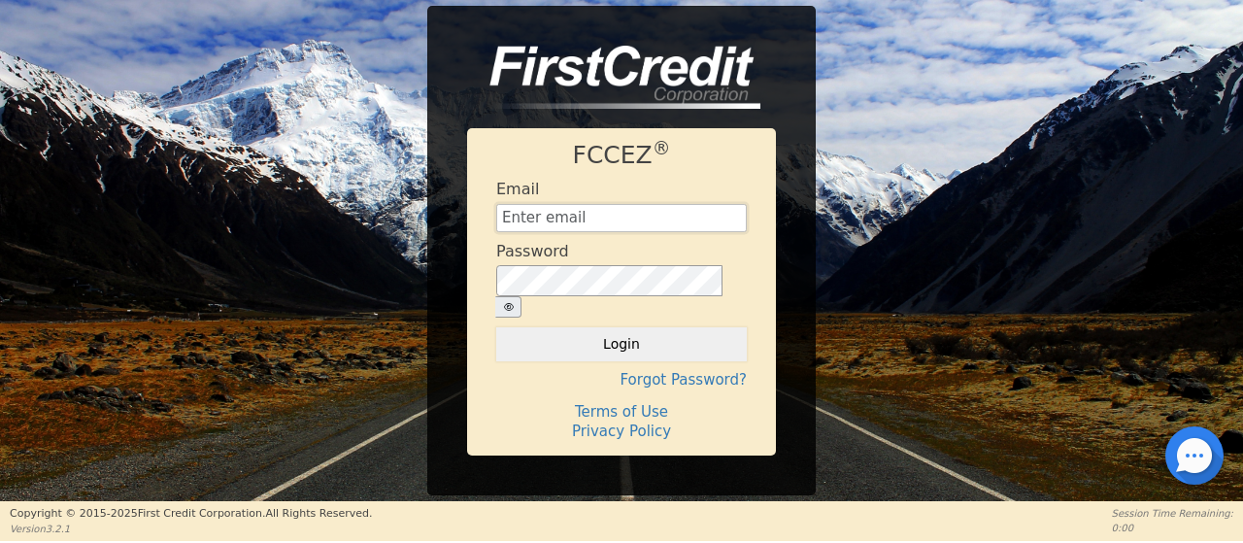
type input "[EMAIL_ADDRESS][DOMAIN_NAME]"
click at [579, 337] on button "Login" at bounding box center [621, 343] width 251 height 33
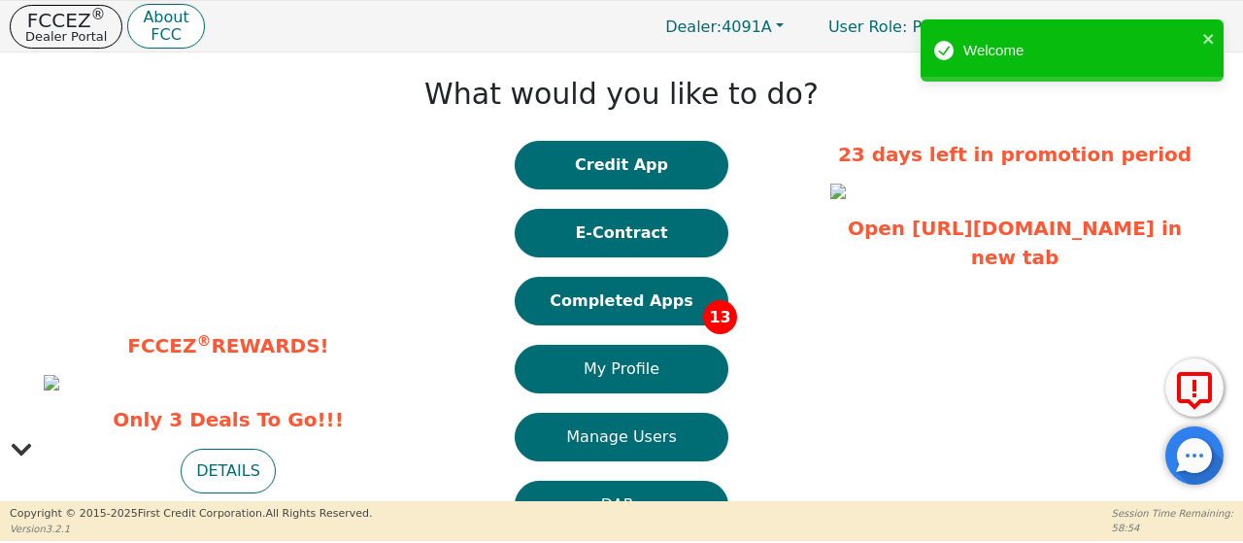
click at [616, 303] on button "Completed Apps 13" at bounding box center [622, 301] width 214 height 49
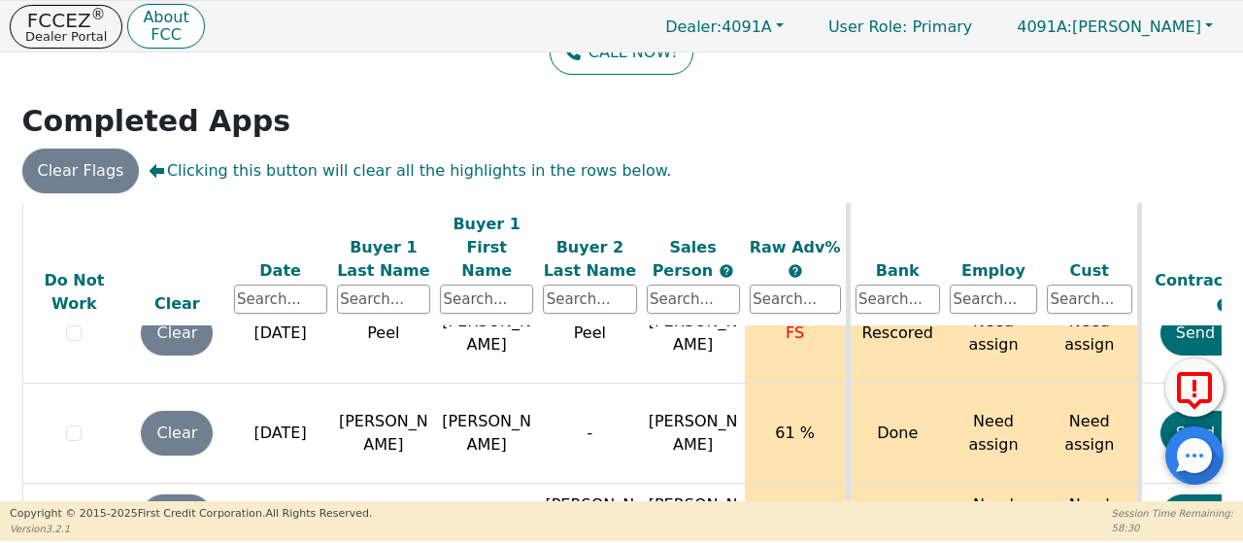
scroll to position [1016, 0]
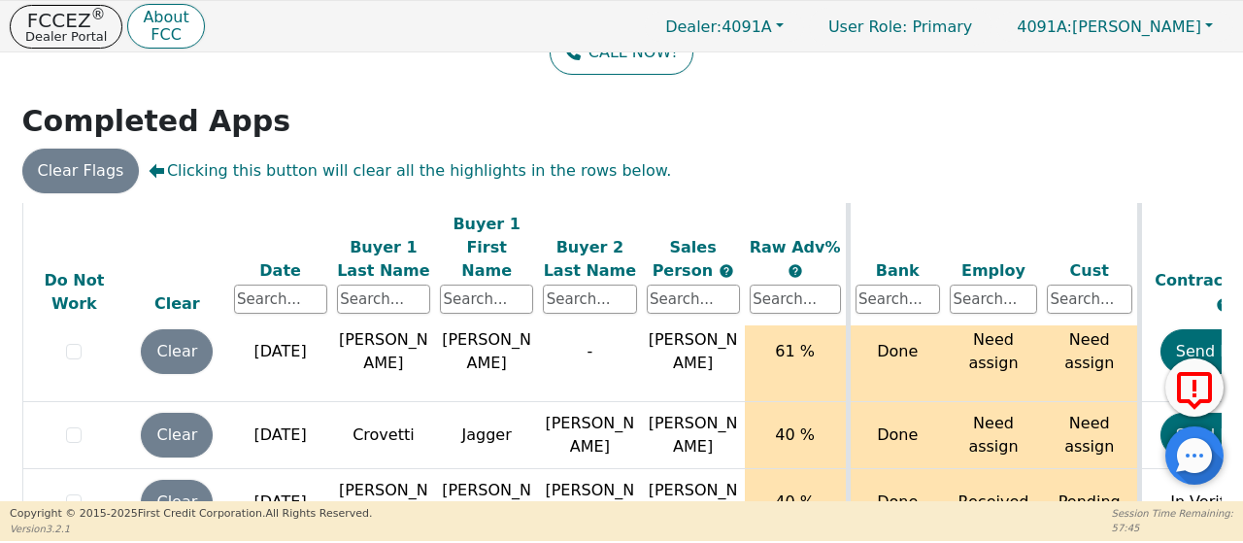
click at [286, 402] on td "[DATE]" at bounding box center [280, 435] width 103 height 67
click at [601, 402] on td "[PERSON_NAME]" at bounding box center [589, 435] width 103 height 67
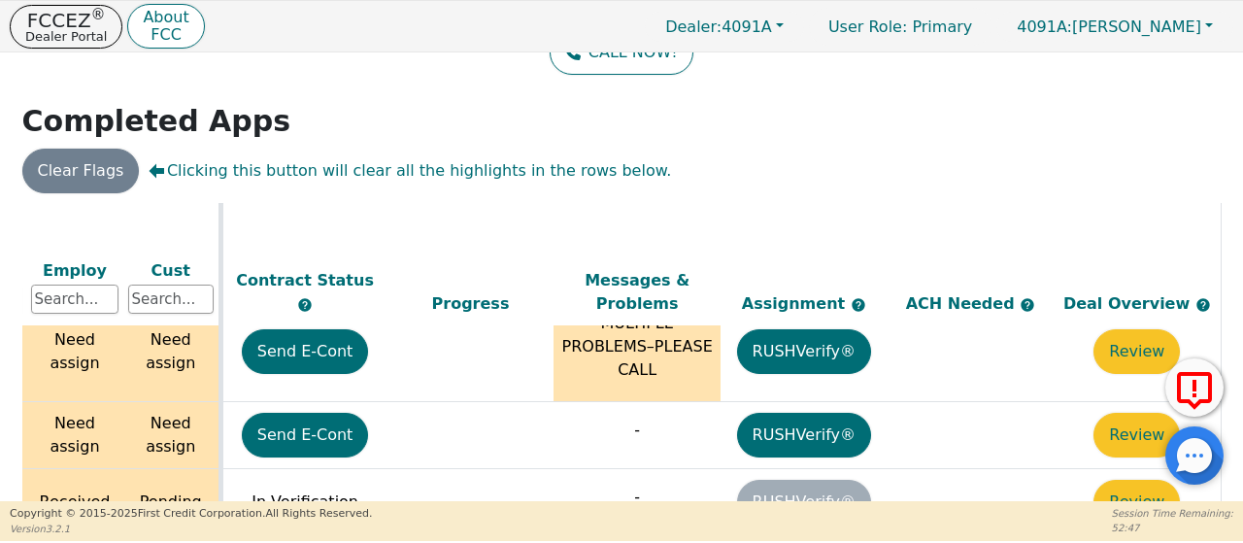
scroll to position [1016, 930]
click at [1138, 480] on button "Review" at bounding box center [1137, 502] width 86 height 45
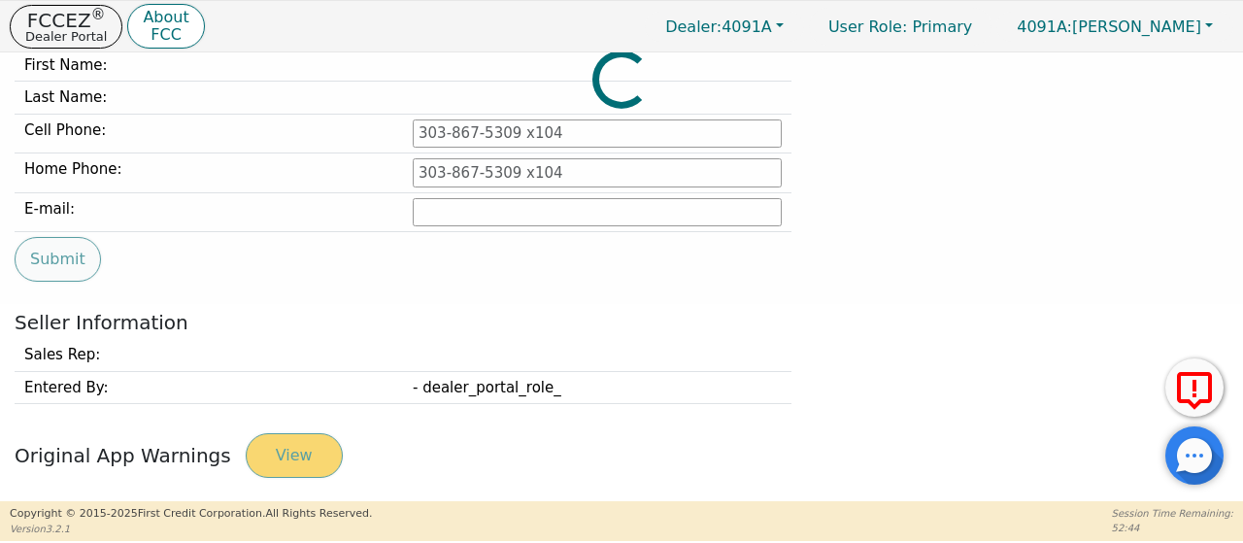
type input "[PHONE_NUMBER]"
type input "[EMAIL_ADDRESS][DOMAIN_NAME]"
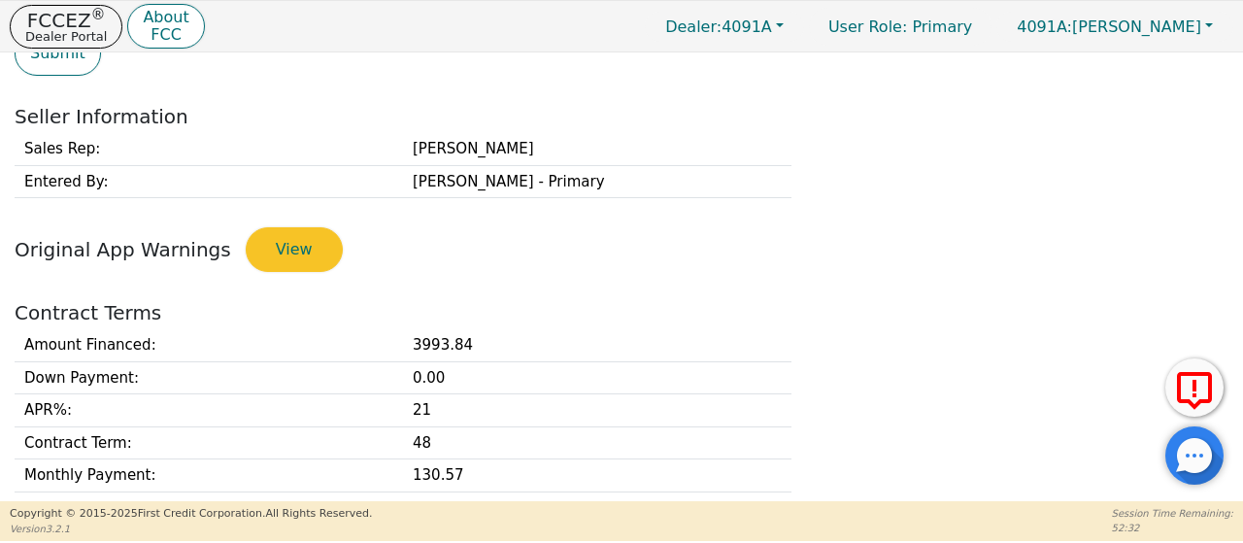
scroll to position [402, 0]
click at [285, 247] on button "View" at bounding box center [294, 250] width 97 height 45
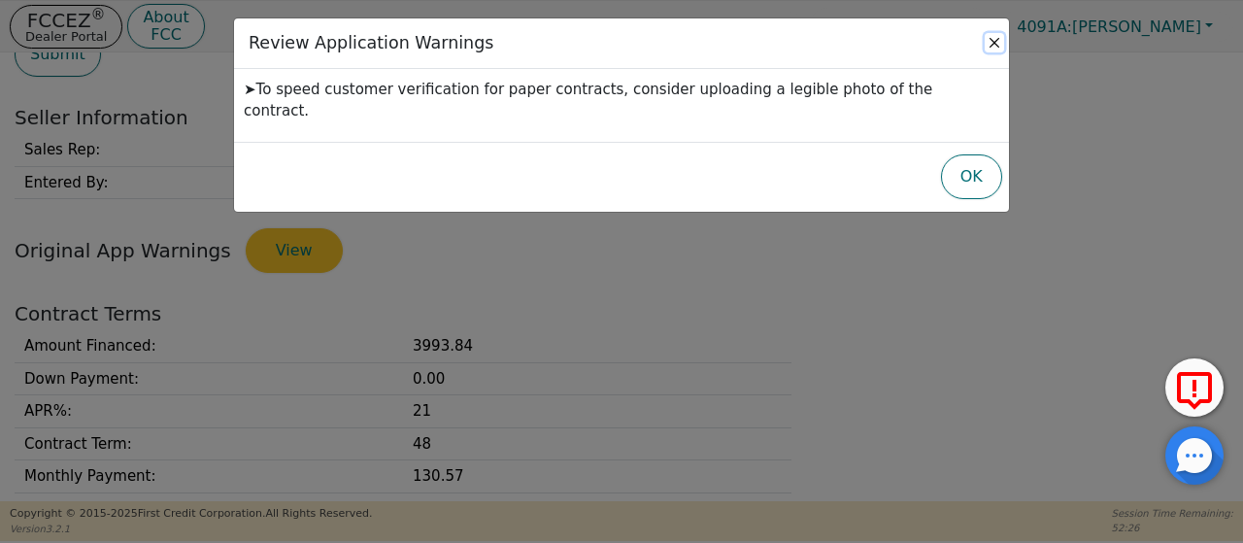
click at [999, 46] on button "Close" at bounding box center [994, 42] width 19 height 19
